Goal: Task Accomplishment & Management: Complete application form

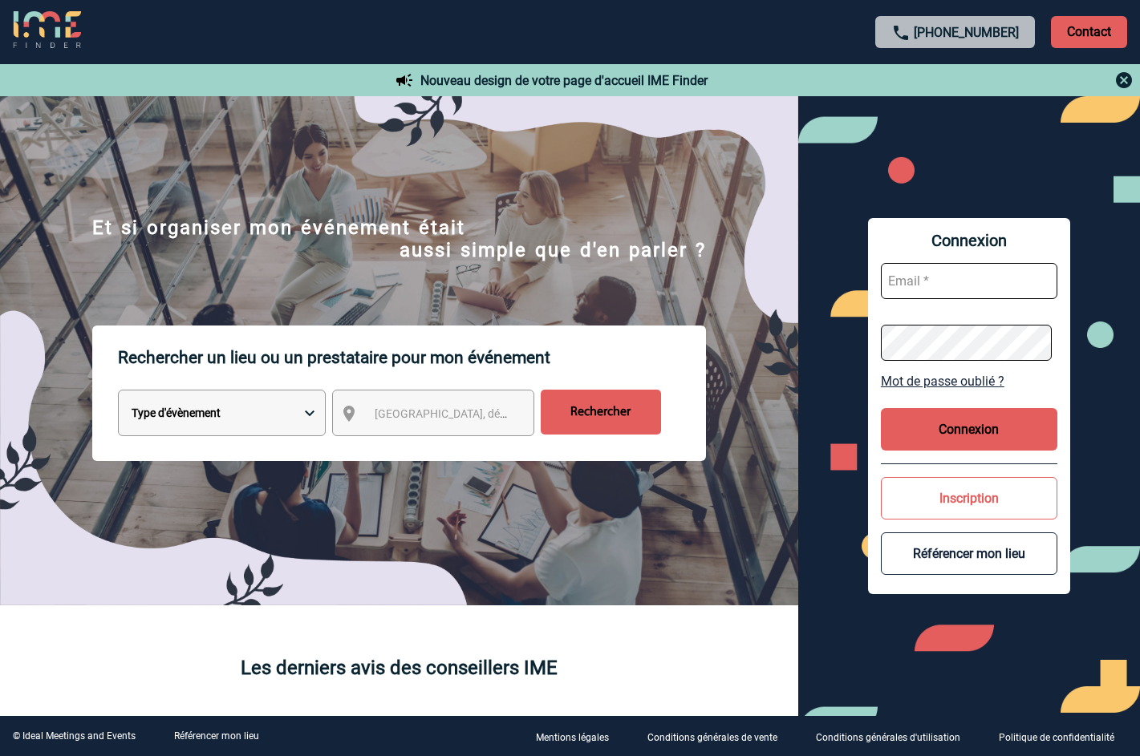
type input "[EMAIL_ADDRESS][DOMAIN_NAME]"
click at [901, 432] on button "Connexion" at bounding box center [969, 429] width 176 height 43
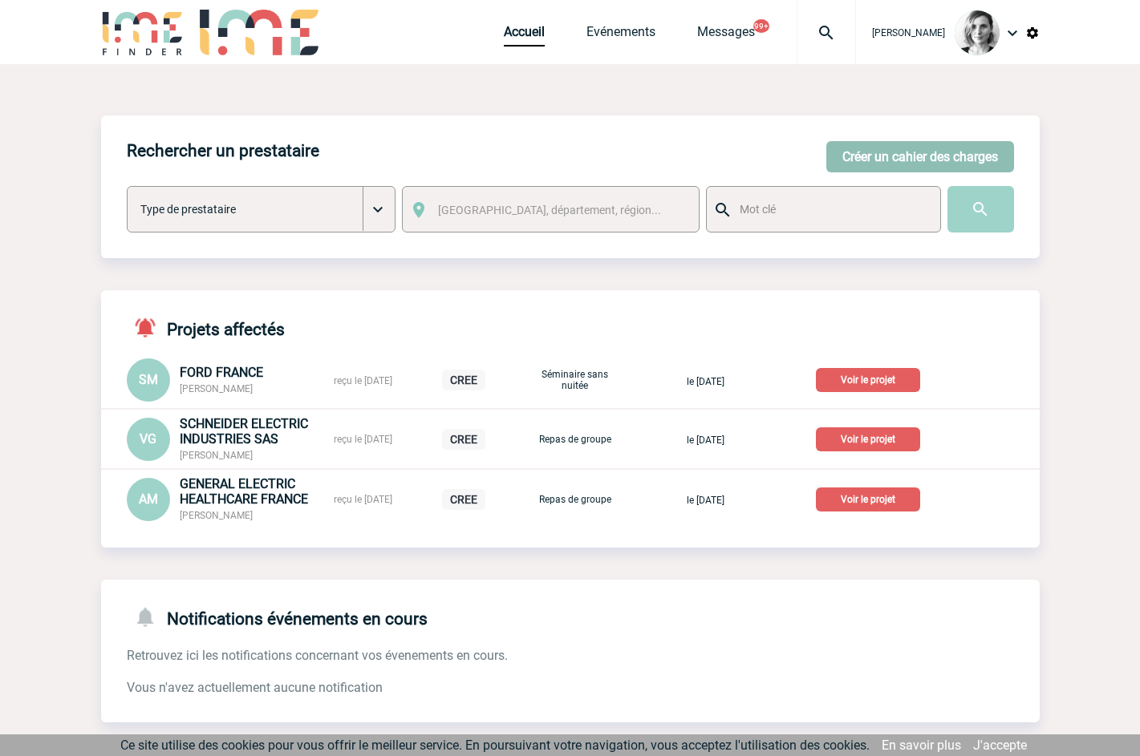
click at [854, 153] on button "Créer un cahier des charges" at bounding box center [920, 156] width 188 height 31
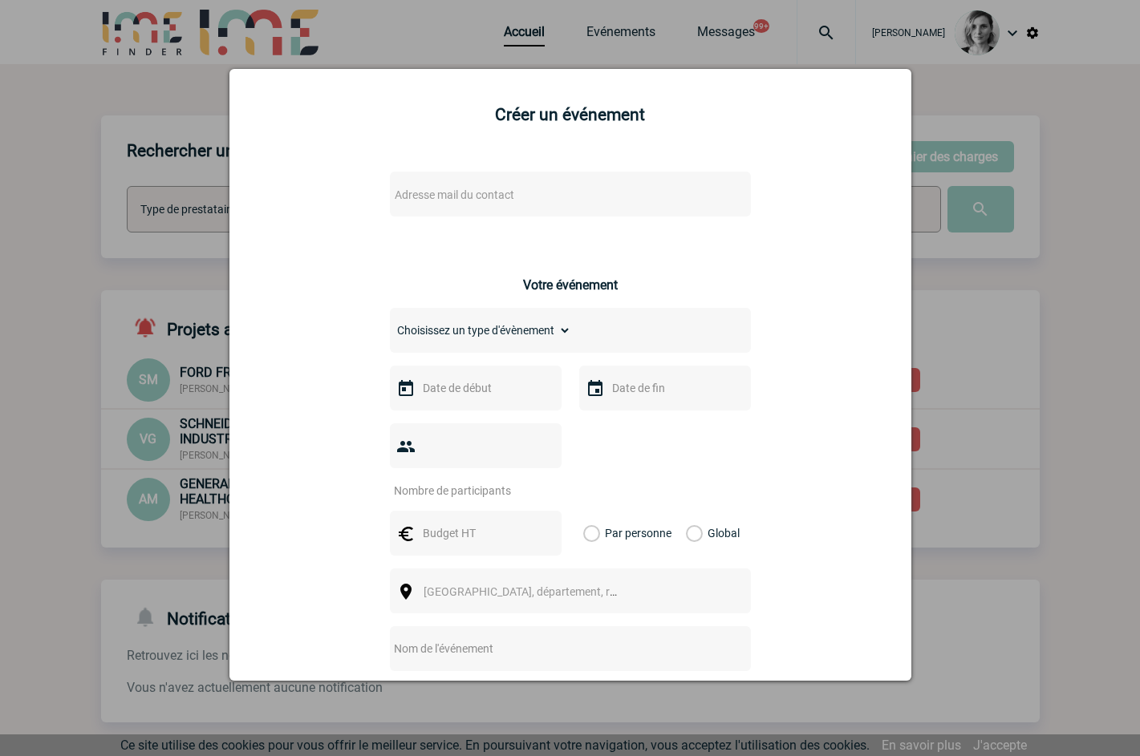
click at [419, 189] on span "Adresse mail du contact" at bounding box center [455, 195] width 120 height 13
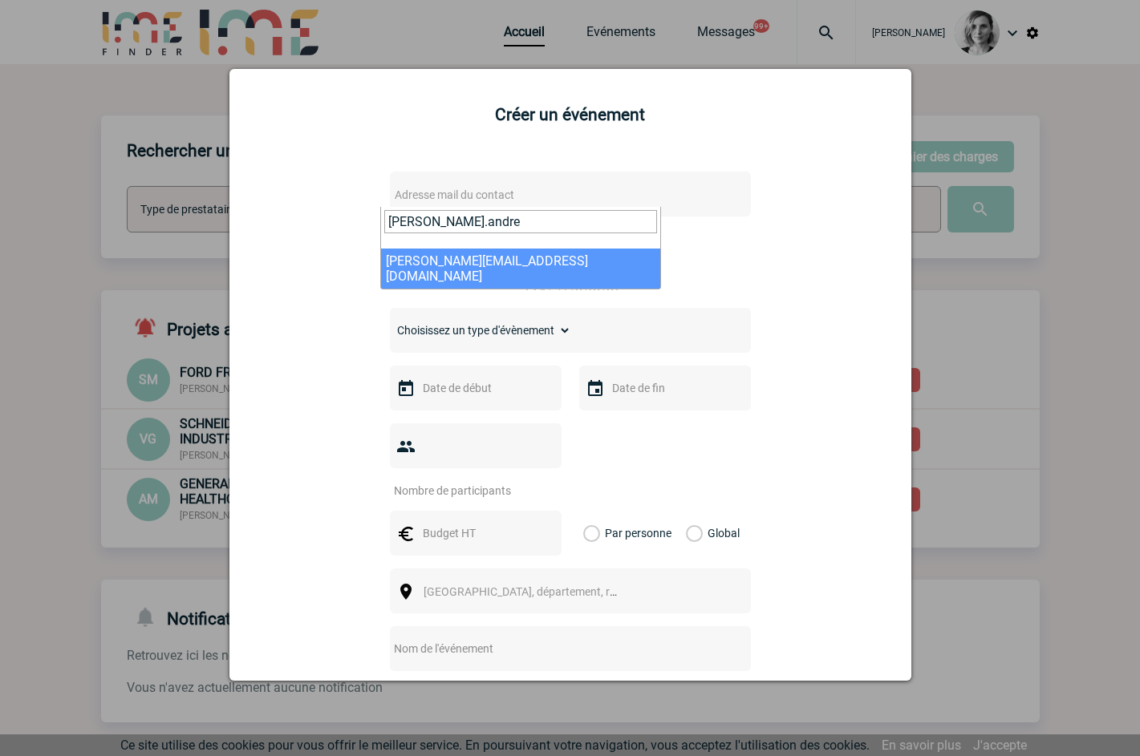
type input "estelle.andre@"
select select "132826"
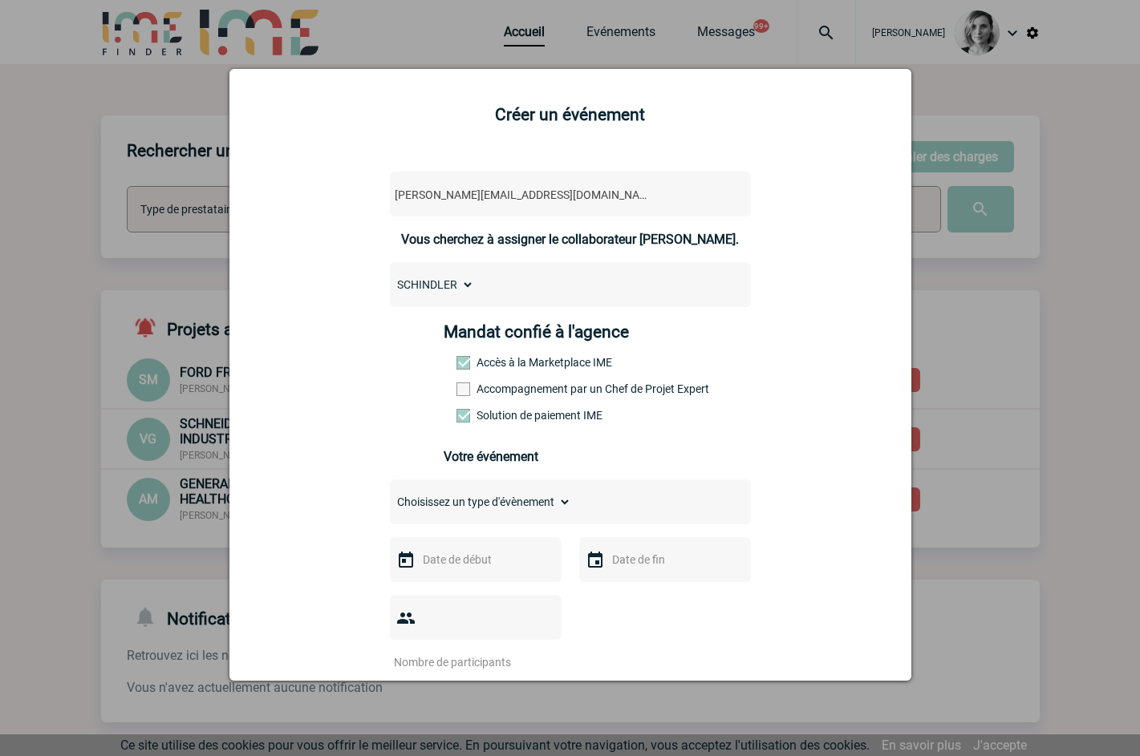
click at [480, 387] on label "Accompagnement par un Chef de Projet Expert" at bounding box center [491, 389] width 71 height 13
click at [0, 0] on input "Accompagnement par un Chef de Projet Expert" at bounding box center [0, 0] width 0 height 0
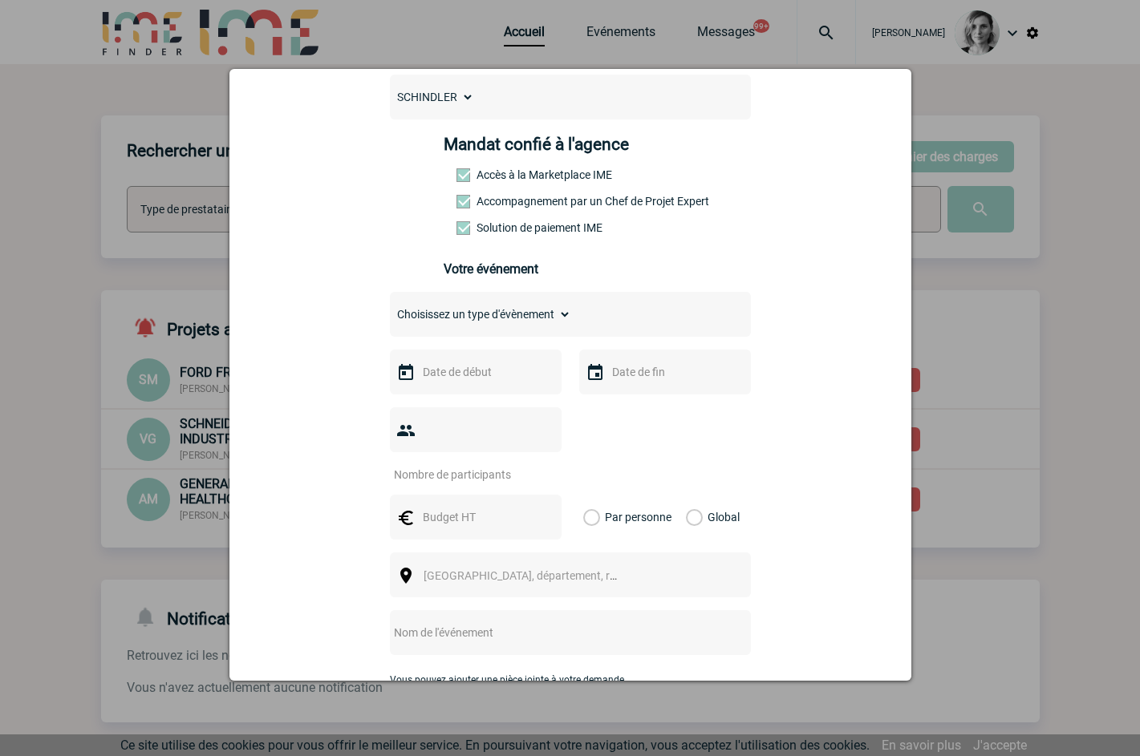
scroll to position [201, 0]
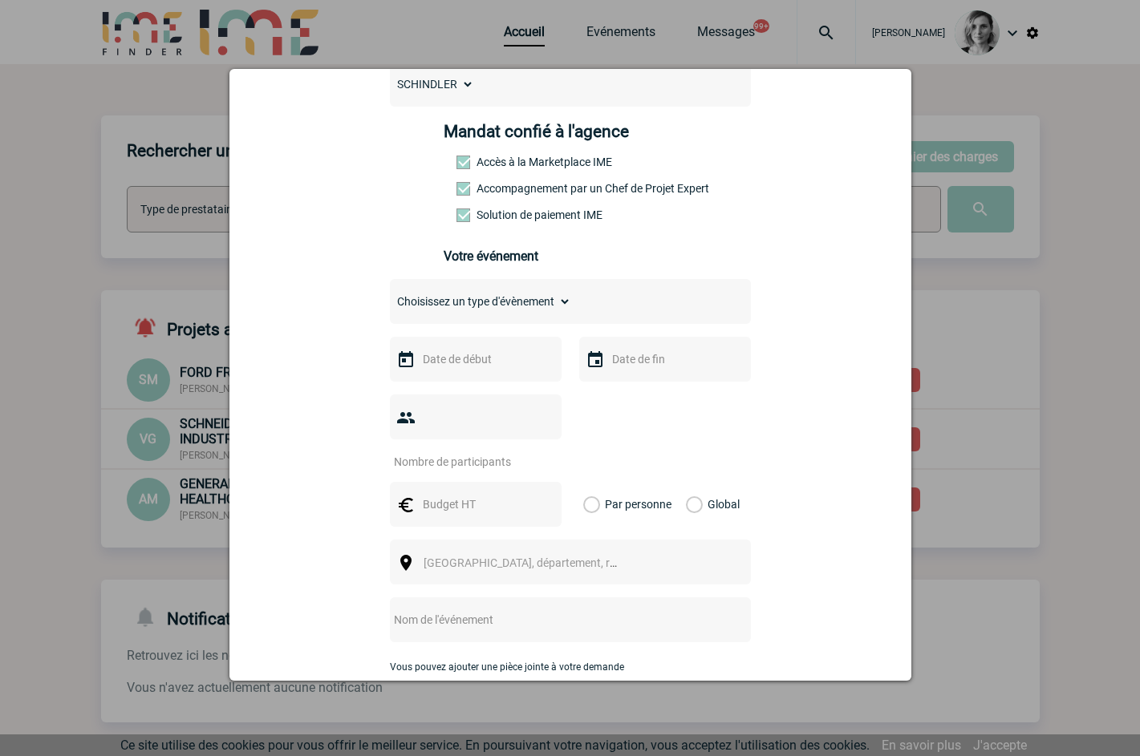
click at [450, 321] on div "Choisissez un type d'évènement Séminaire avec nuitée Séminaire sans nuitée Repa…" at bounding box center [570, 301] width 361 height 45
click at [448, 313] on select "Choisissez un type d'évènement Séminaire avec nuitée Séminaire sans nuitée Repa…" at bounding box center [480, 301] width 181 height 22
select select "1"
click at [390, 294] on select "Choisissez un type d'évènement Séminaire avec nuitée Séminaire sans nuitée Repa…" at bounding box center [480, 301] width 181 height 22
click at [451, 374] on body "Lydie TRELLU Accueil Evénements" at bounding box center [570, 569] width 1140 height 1139
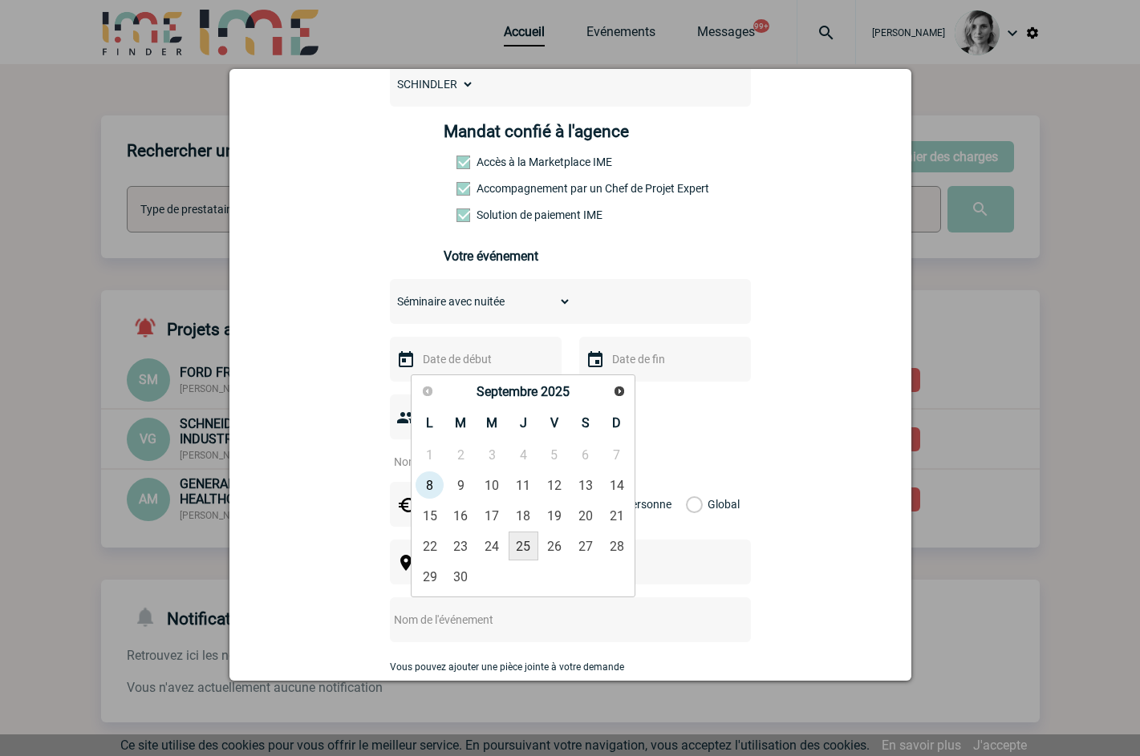
click at [517, 541] on link "25" at bounding box center [524, 546] width 30 height 29
type input "25-09-2025"
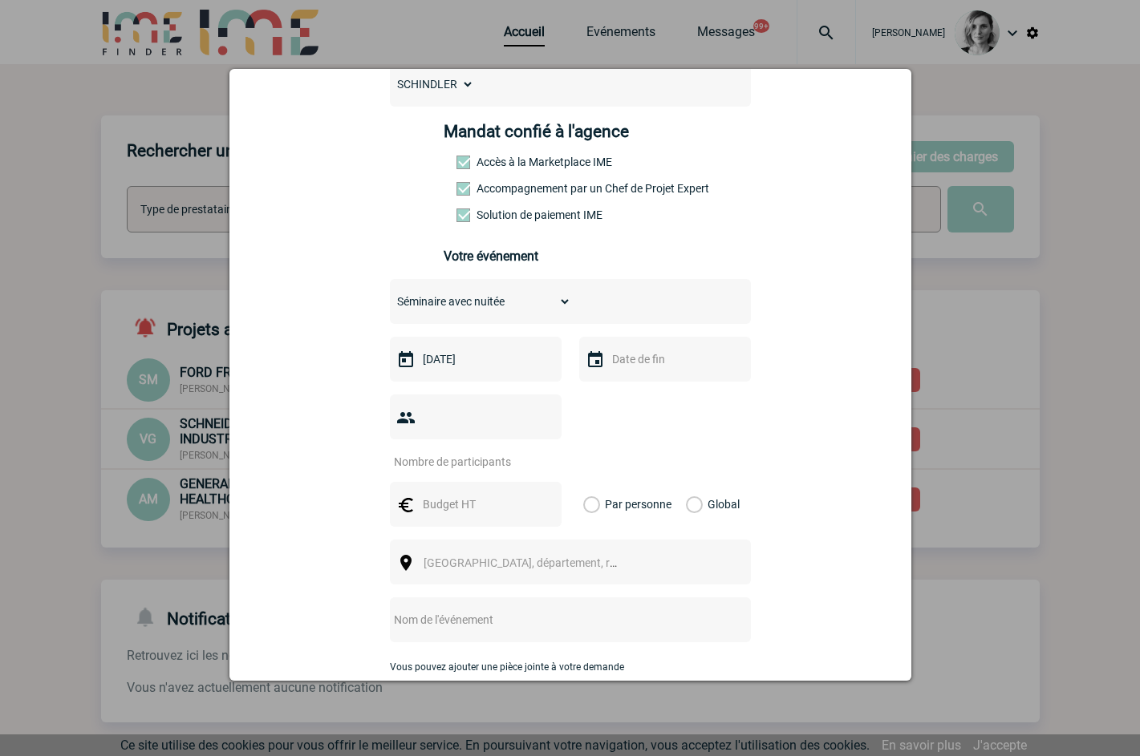
click at [640, 352] on div at bounding box center [665, 359] width 172 height 45
click at [631, 369] on input "text" at bounding box center [663, 359] width 111 height 21
click at [740, 542] on link "26" at bounding box center [744, 546] width 30 height 29
type input "26-09-2025"
click at [511, 452] on input "number" at bounding box center [465, 462] width 151 height 21
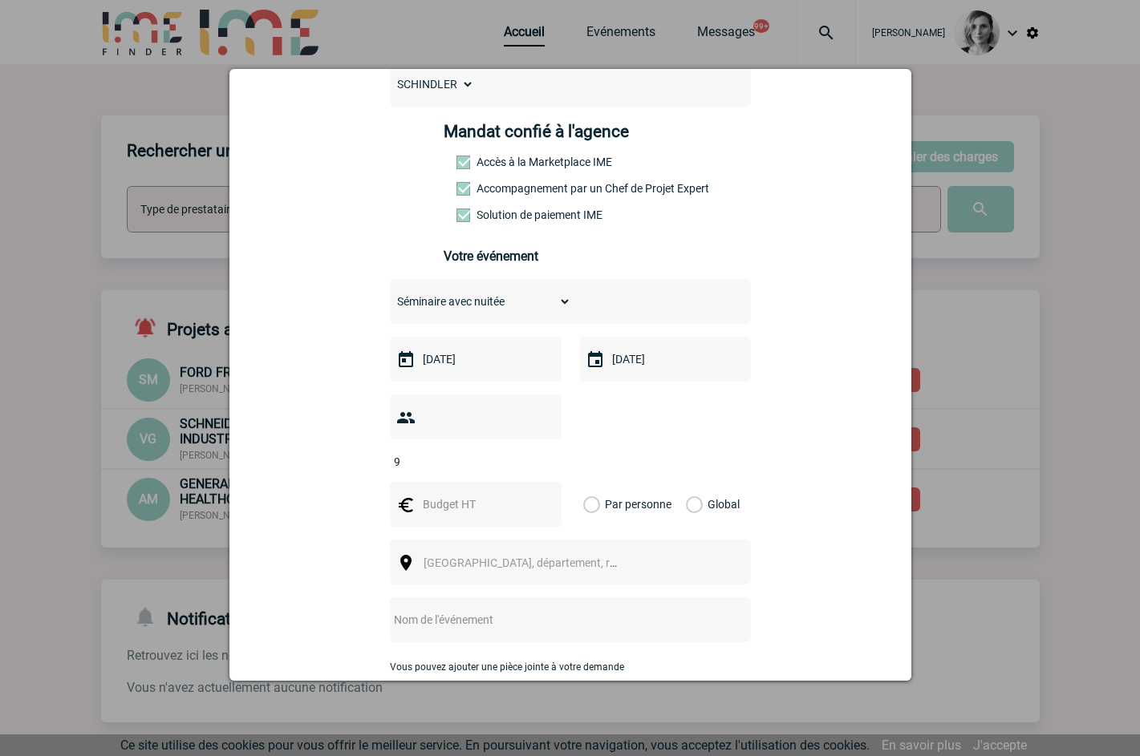
type input "9"
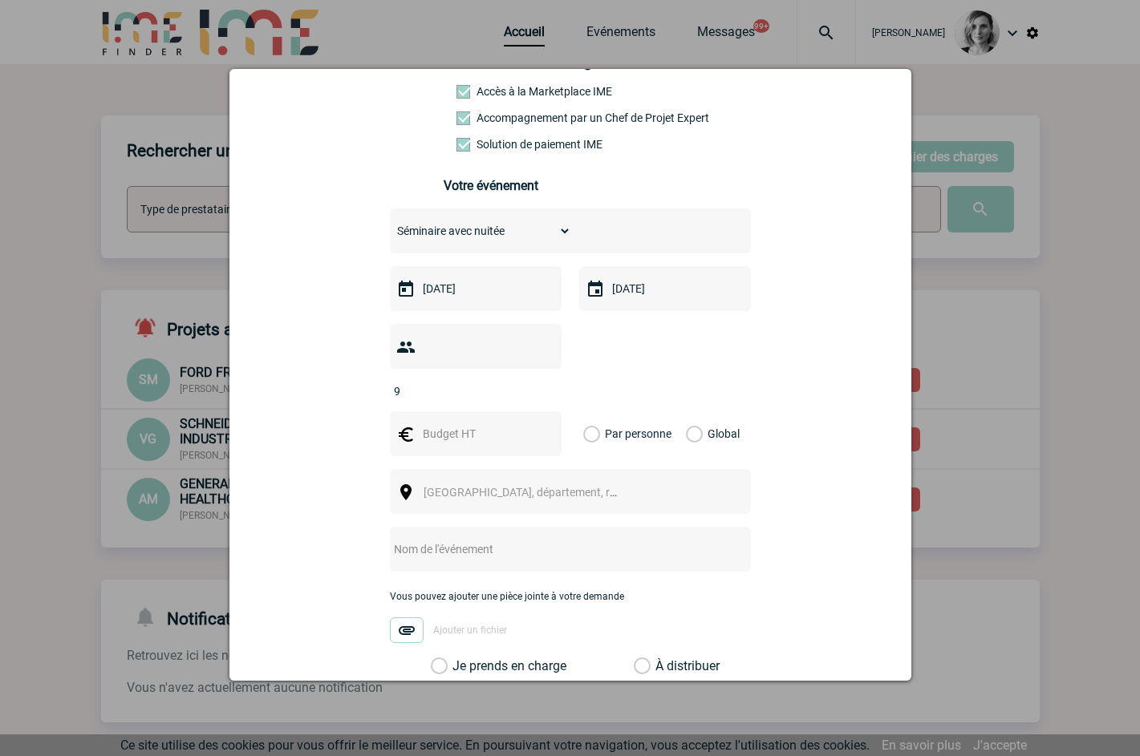
scroll to position [401, 0]
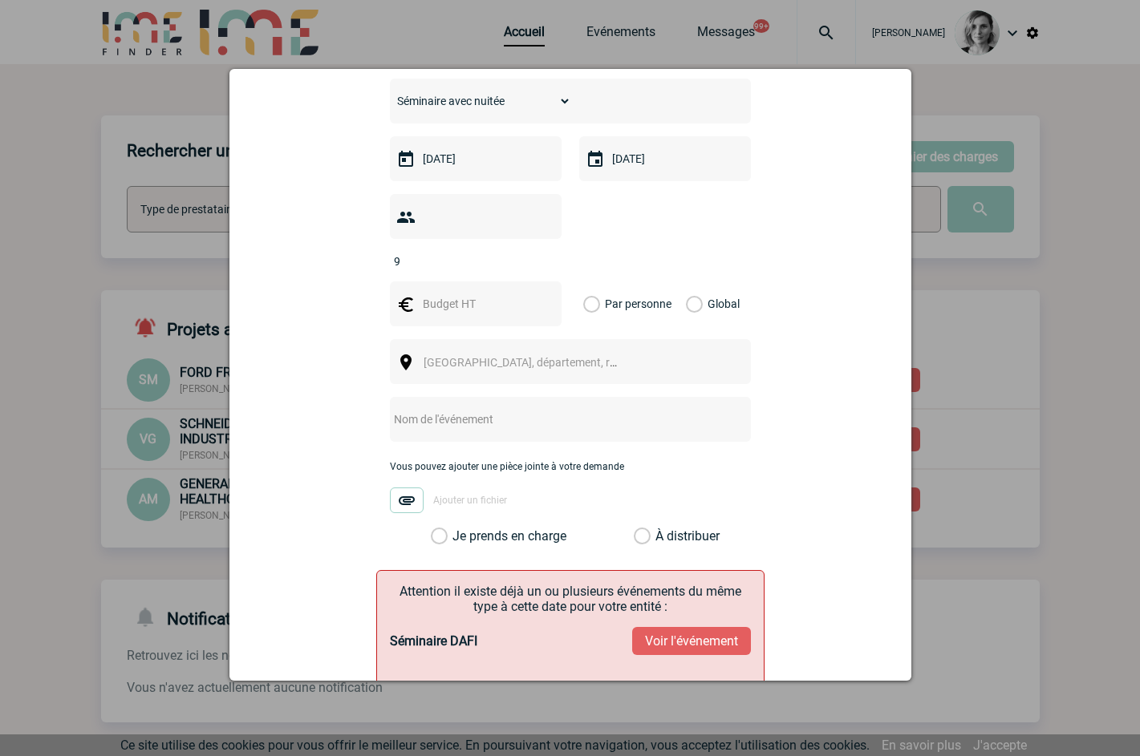
click at [455, 294] on input "text" at bounding box center [474, 304] width 111 height 21
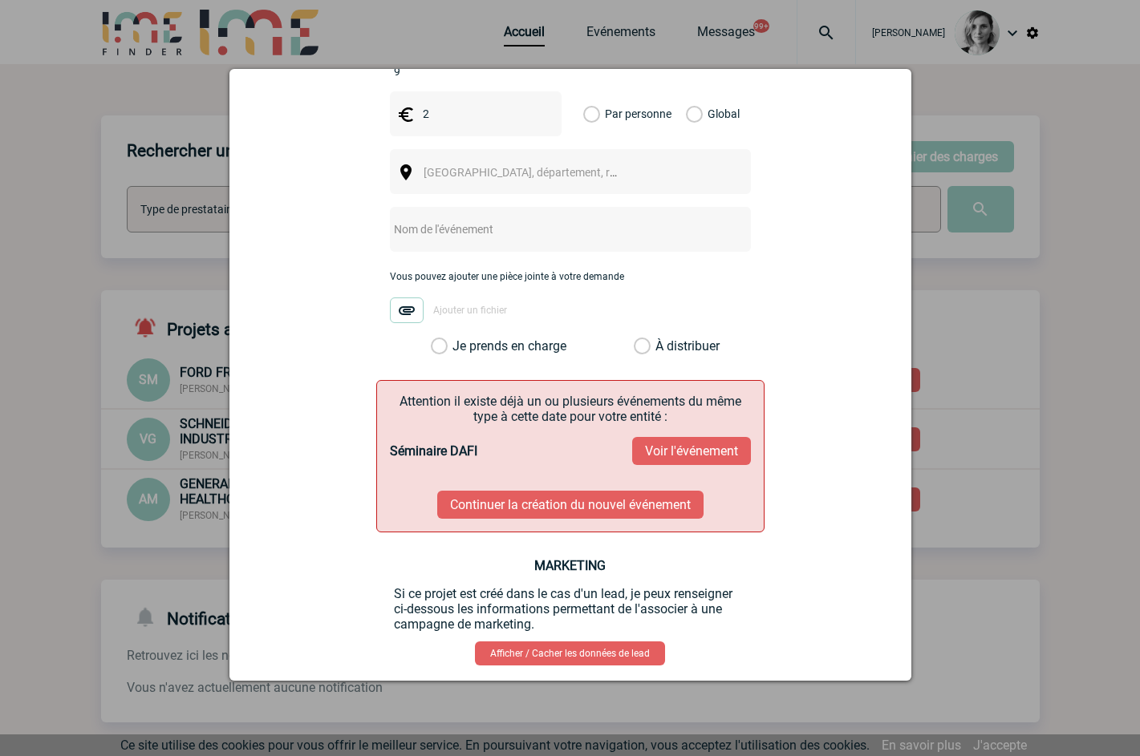
scroll to position [594, 0]
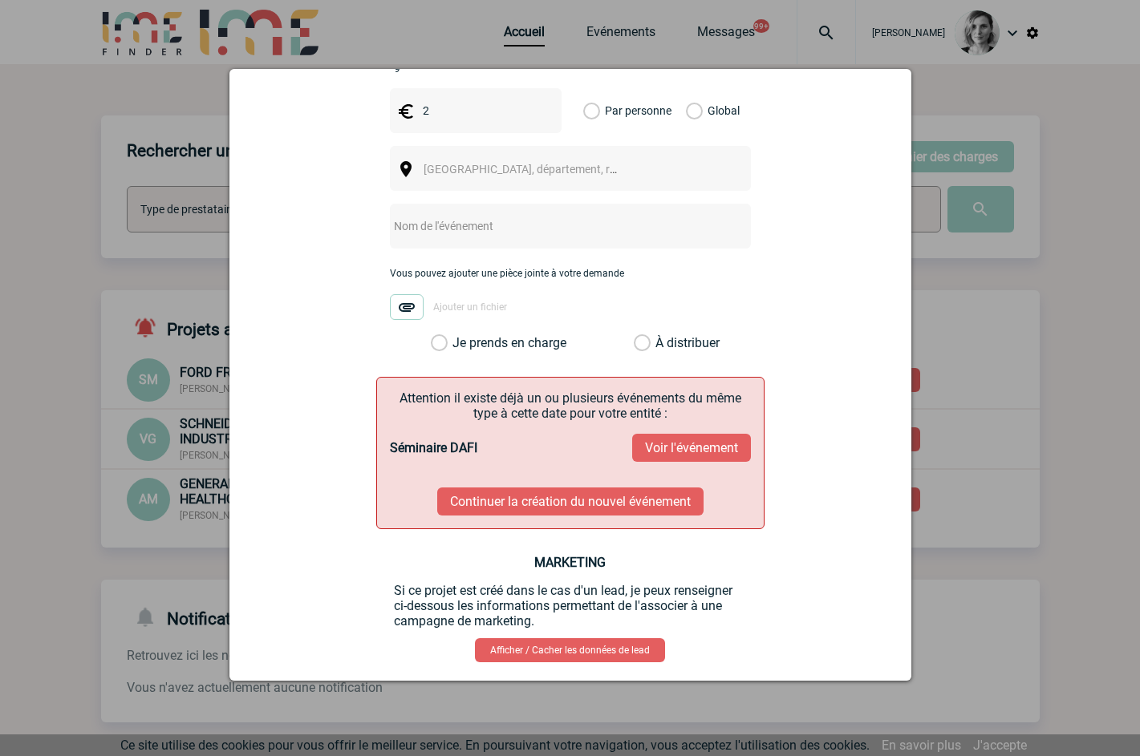
type input "2"
click at [709, 434] on button "Voir l'événement" at bounding box center [691, 448] width 119 height 28
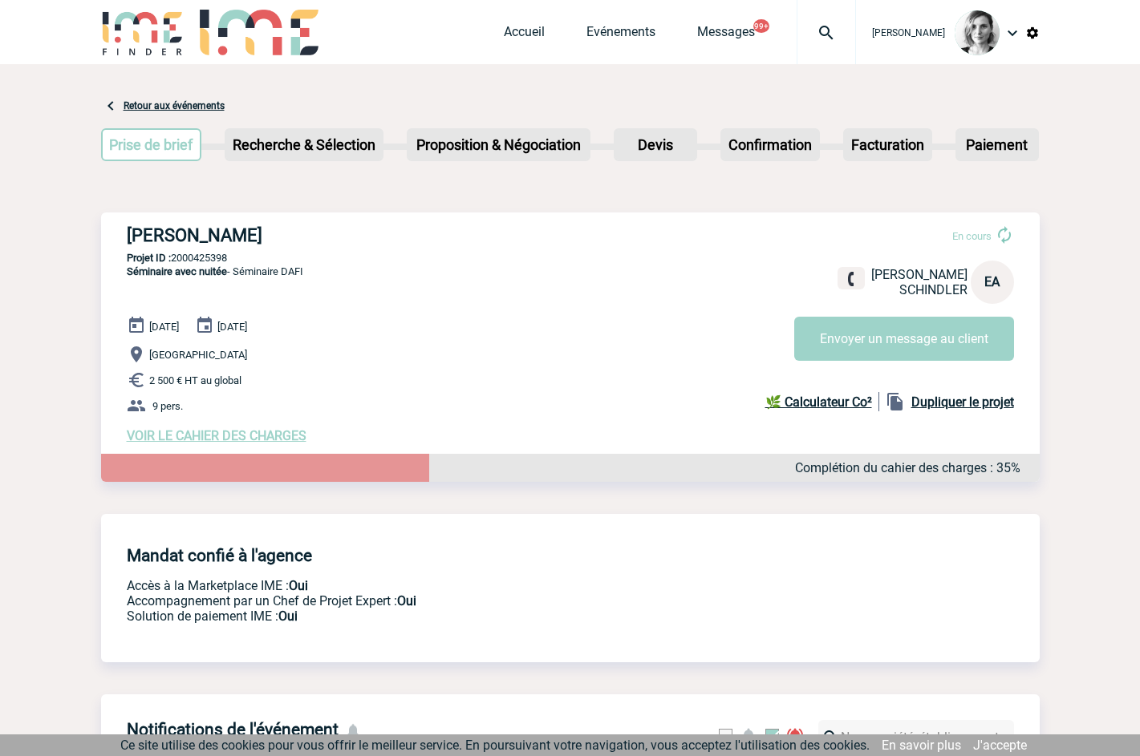
click at [215, 251] on div "SCHINDLER - Estelle ANDRE En cours Estelle ANDRE SCHINDLER EA Envoyer un messag…" at bounding box center [570, 335] width 939 height 244
copy p "2000425398"
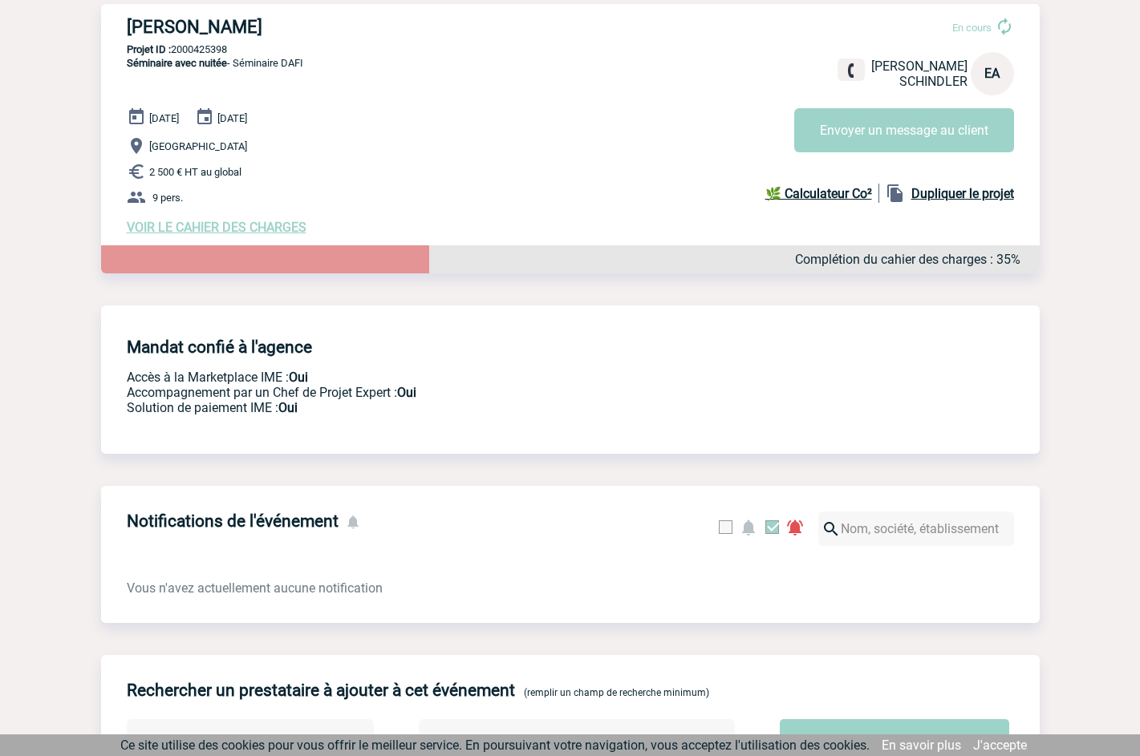
scroll to position [401, 0]
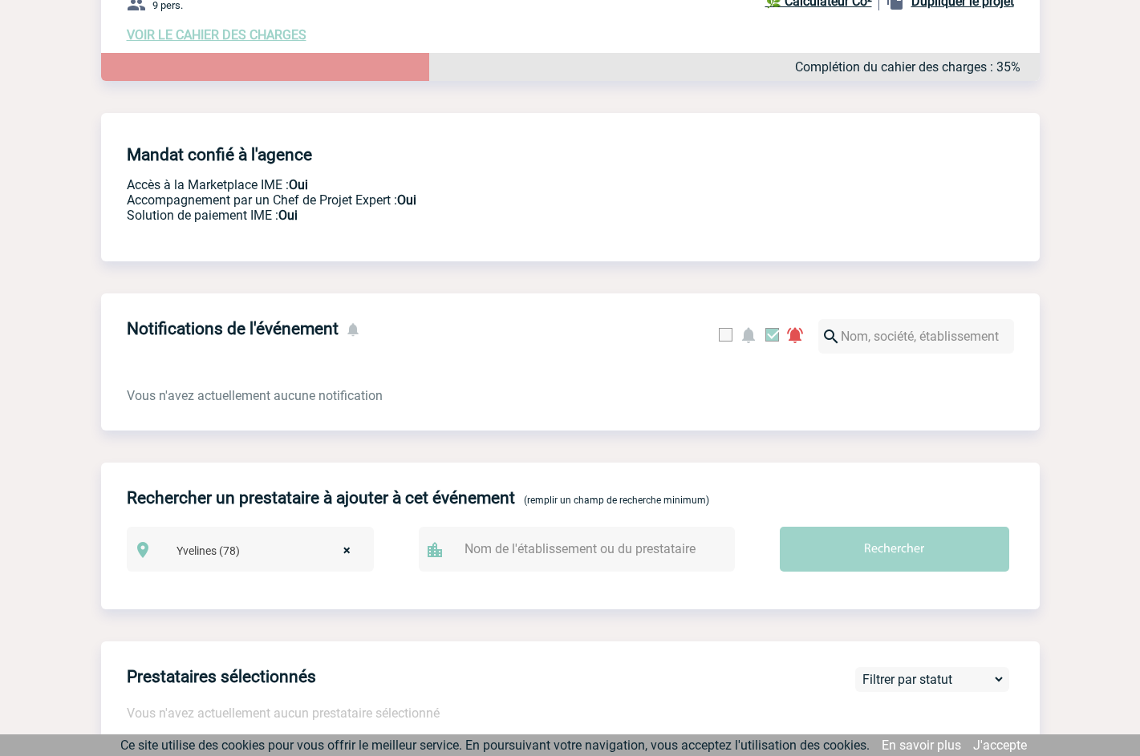
click at [1000, 298] on div "Notifications de l'événement Vous n'avez actuellement aucune notification" at bounding box center [570, 362] width 939 height 137
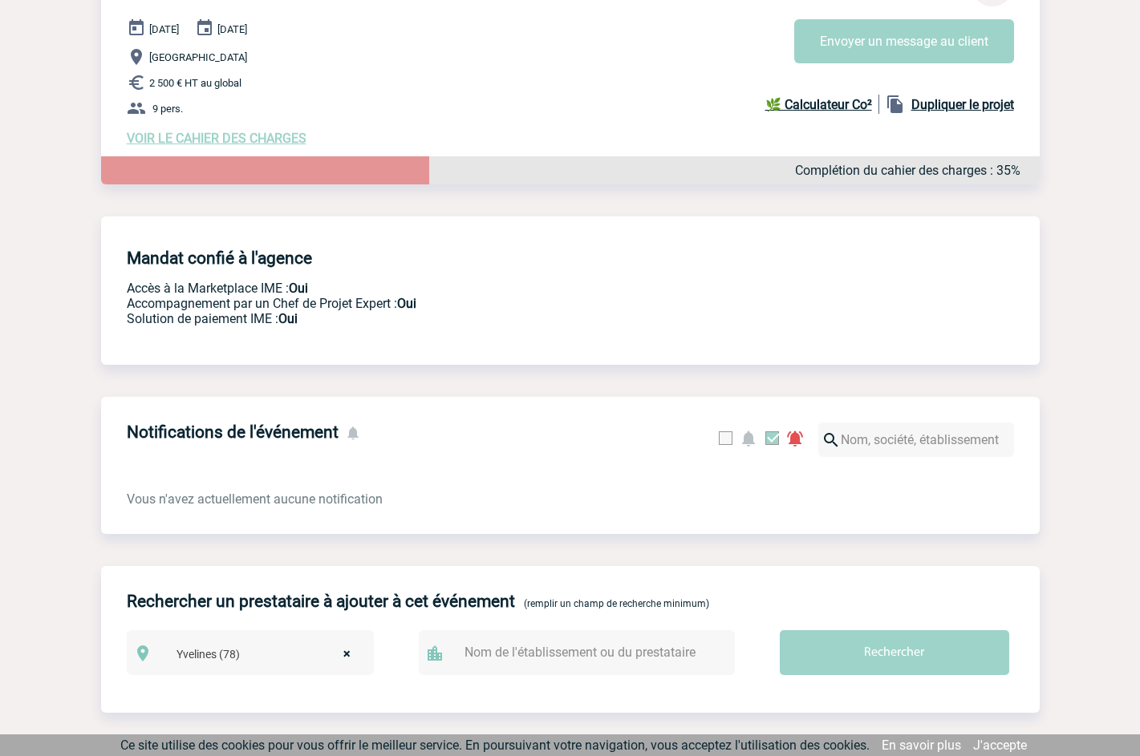
scroll to position [0, 0]
